Goal: Task Accomplishment & Management: Complete application form

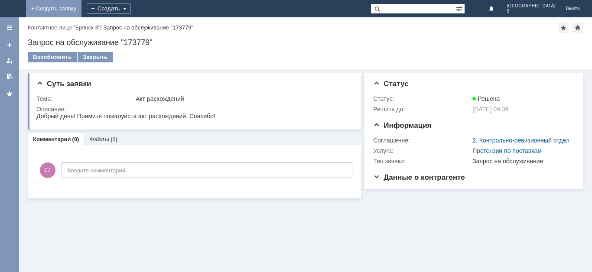
click at [82, 4] on link "+ Создать заявку" at bounding box center [54, 8] width 56 height 17
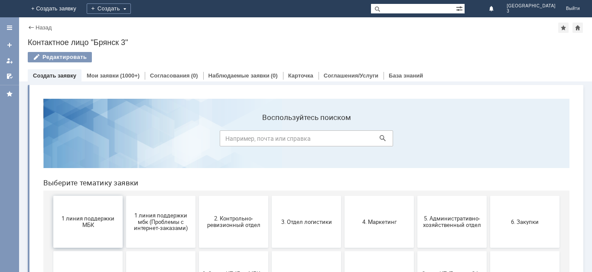
click at [98, 221] on span "1 линия поддержки МБК" at bounding box center [88, 222] width 64 height 13
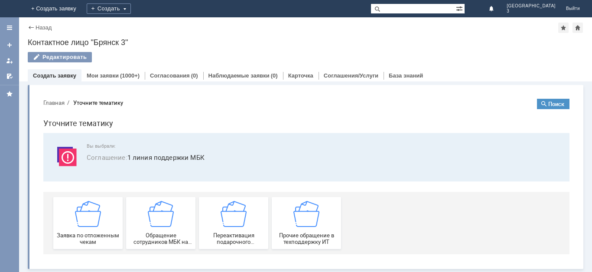
click at [98, 221] on div "Заявка по отложенным чекам" at bounding box center [88, 223] width 64 height 44
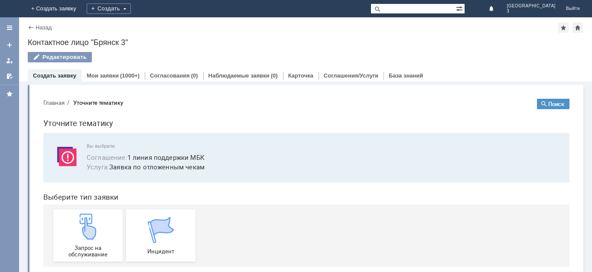
click at [98, 221] on div "Запрос на обслуживание" at bounding box center [88, 236] width 64 height 44
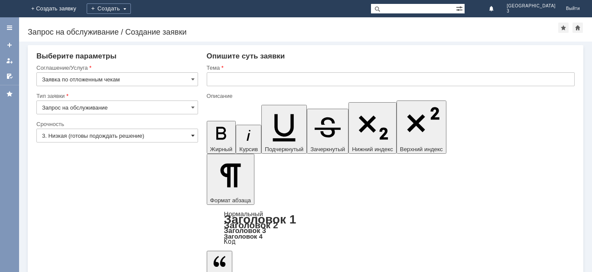
click at [194, 136] on span at bounding box center [192, 135] width 3 height 7
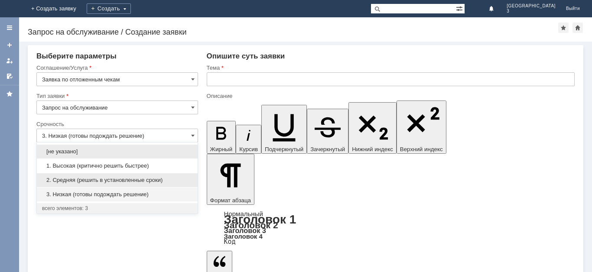
click at [164, 179] on span "2. Средняя (решить в установленные сроки)" at bounding box center [117, 180] width 150 height 7
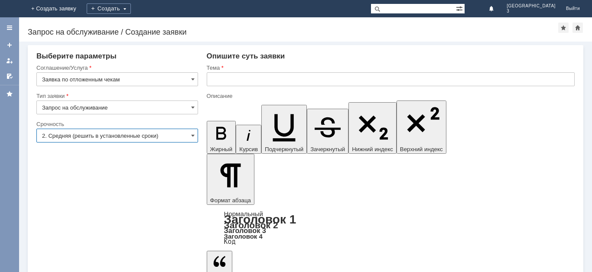
type input "2. Средняя (решить в установленные сроки)"
click at [219, 77] on input "text" at bounding box center [391, 79] width 368 height 14
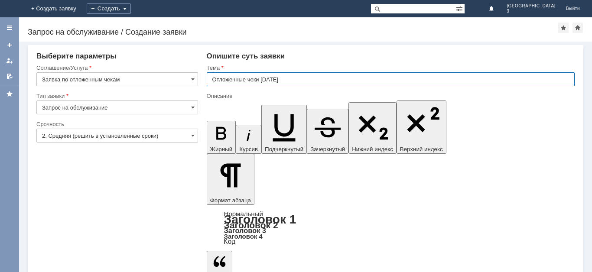
type input "Отложенные чеки [DATE]"
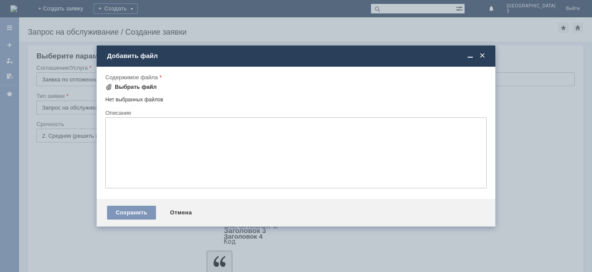
click at [121, 89] on div "Выбрать файл" at bounding box center [136, 87] width 42 height 7
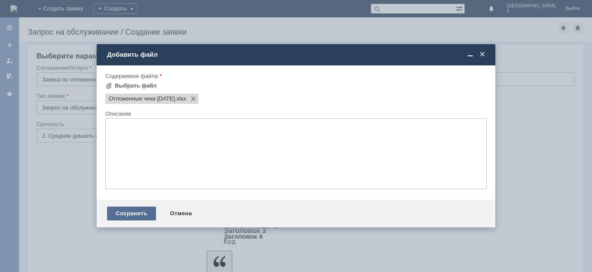
click at [137, 216] on div "Сохранить" at bounding box center [131, 214] width 49 height 14
